Goal: Transaction & Acquisition: Purchase product/service

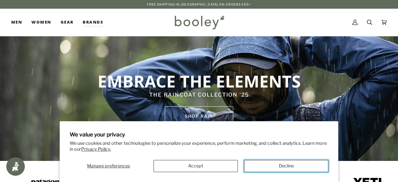
click at [270, 169] on button "Decline" at bounding box center [286, 166] width 84 height 12
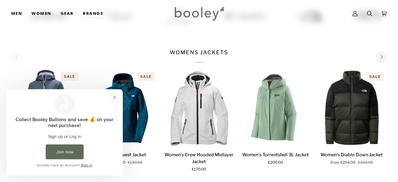
click at [115, 97] on button "Close prompt" at bounding box center [114, 97] width 11 height 11
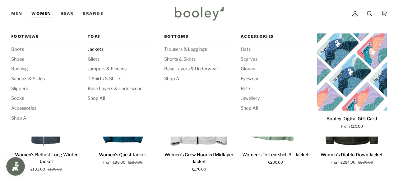
click at [98, 50] on span "Jackets" at bounding box center [123, 49] width 70 height 7
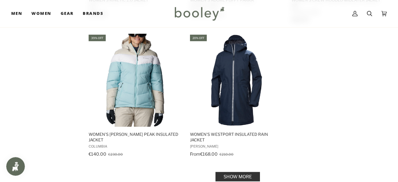
scroll to position [937, 0]
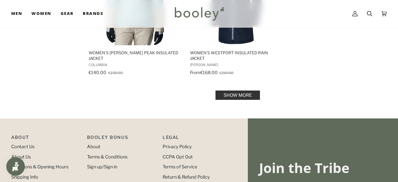
click at [230, 95] on link "Show more" at bounding box center [237, 95] width 44 height 9
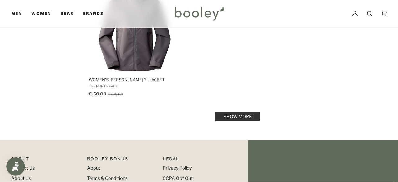
scroll to position [1842, 0]
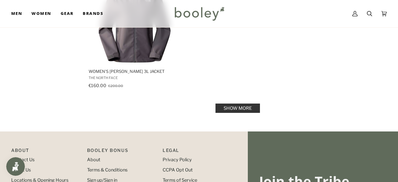
click at [244, 104] on link "Show more" at bounding box center [237, 108] width 44 height 9
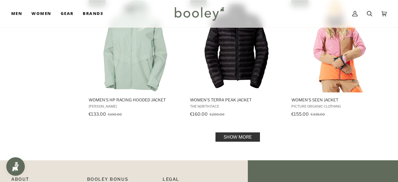
scroll to position [2585, 0]
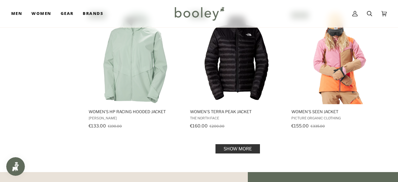
click at [241, 144] on link "Show more" at bounding box center [237, 148] width 44 height 9
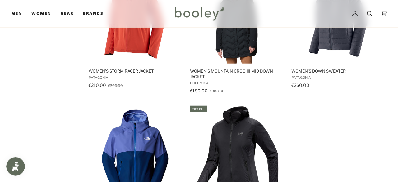
scroll to position [3489, 0]
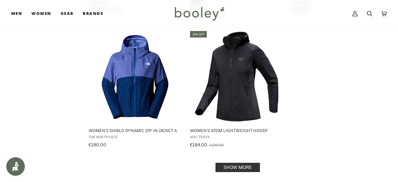
click at [229, 163] on link "Show more" at bounding box center [237, 167] width 44 height 9
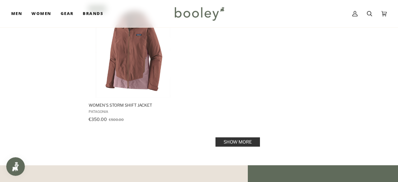
scroll to position [4426, 0]
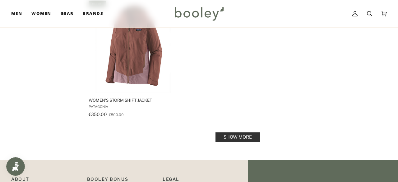
click at [225, 133] on link "Show more" at bounding box center [237, 137] width 44 height 9
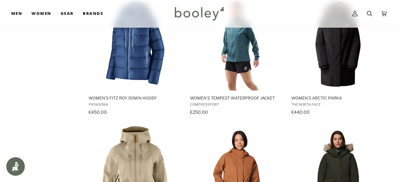
scroll to position [4556, 0]
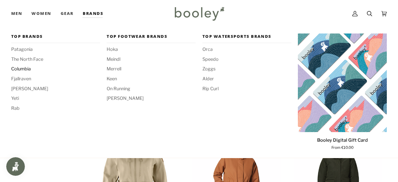
click at [18, 71] on span "Columbia" at bounding box center [55, 69] width 89 height 7
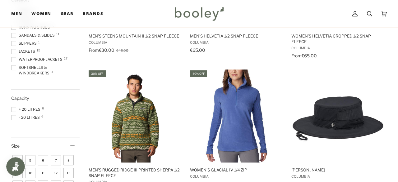
scroll to position [194, 0]
